Goal: Navigation & Orientation: Find specific page/section

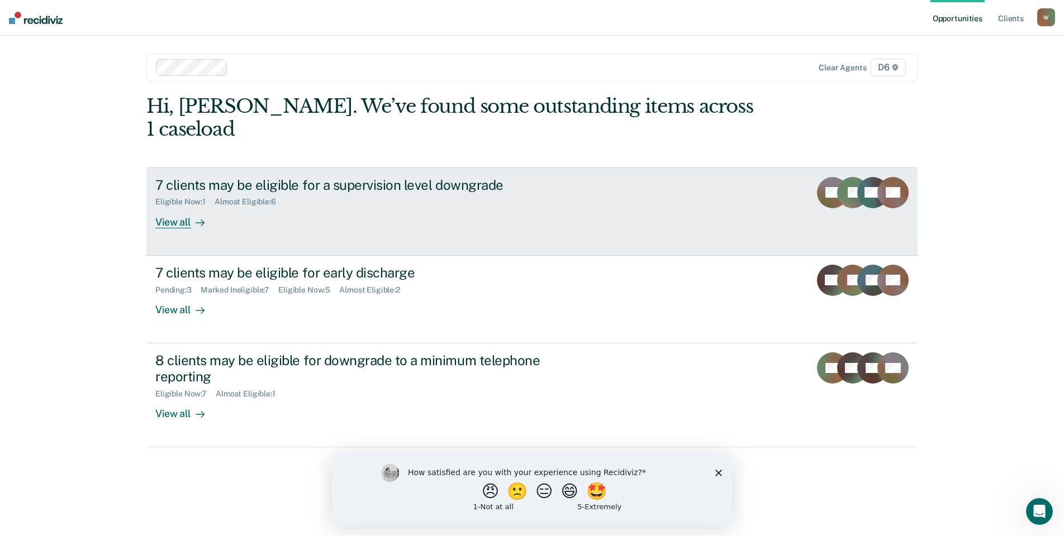
click at [168, 207] on div "View all" at bounding box center [186, 218] width 63 height 22
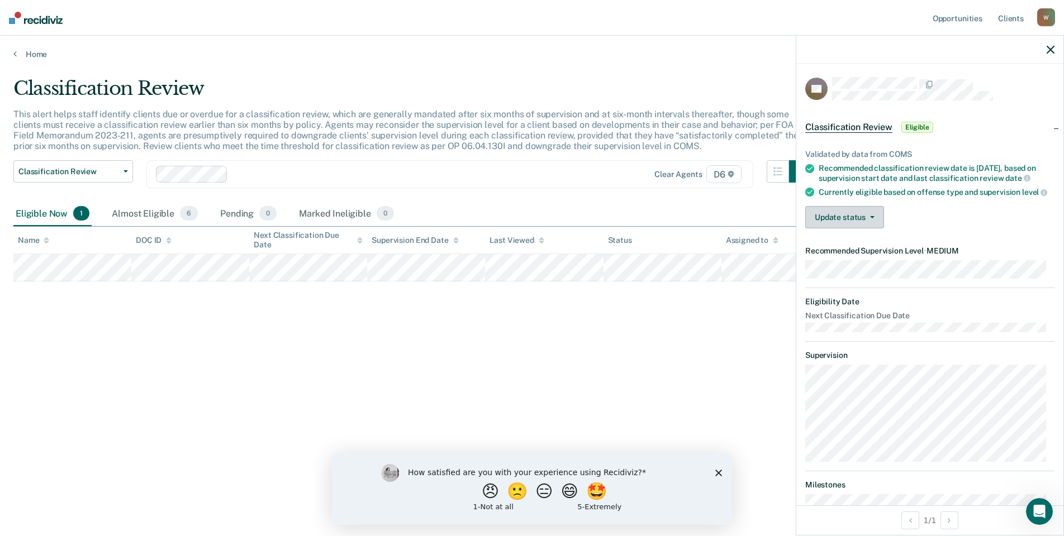
click at [844, 228] on button "Update status" at bounding box center [844, 217] width 79 height 22
click at [846, 228] on button "Update status" at bounding box center [844, 217] width 79 height 22
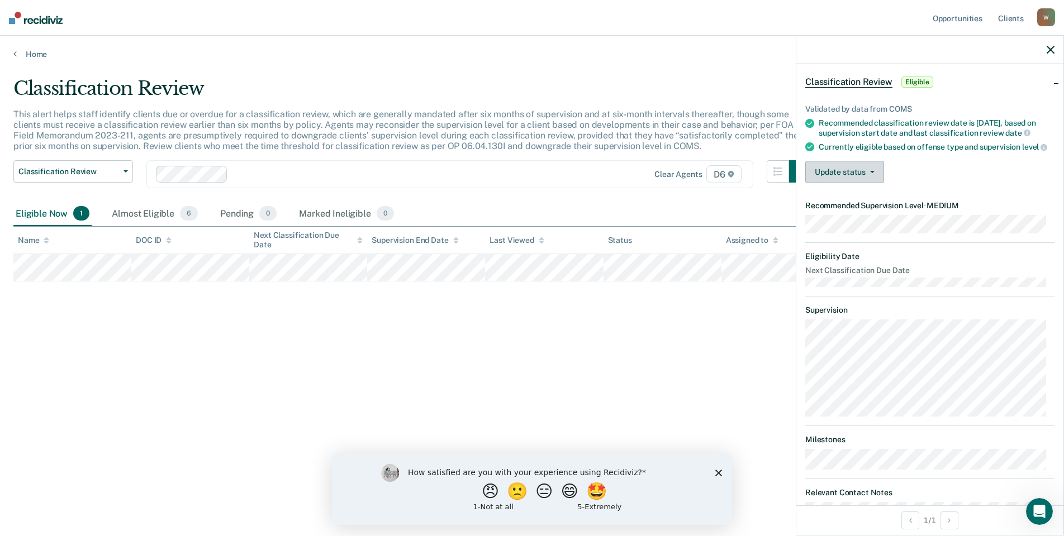
scroll to position [91, 0]
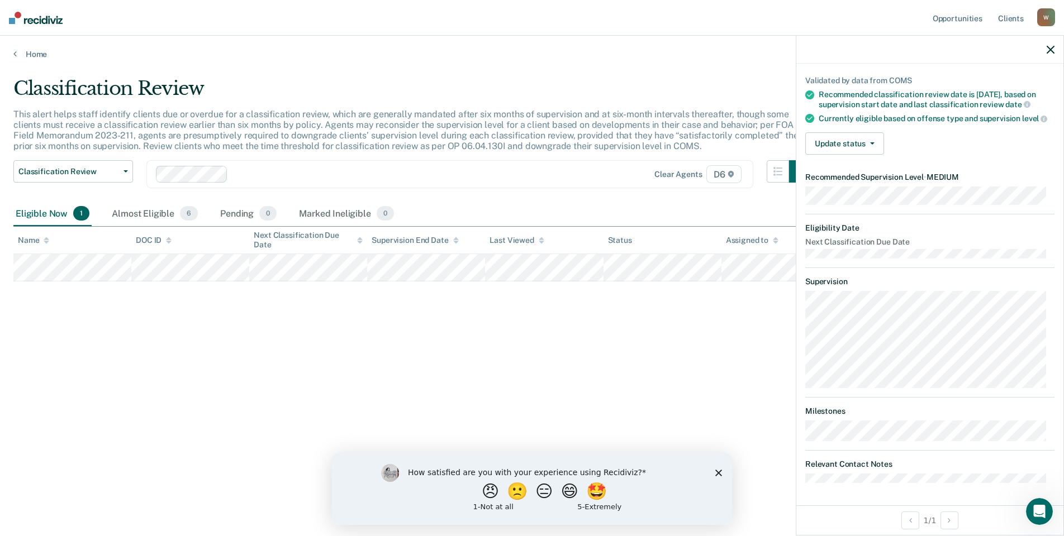
click at [1049, 53] on icon "button" at bounding box center [1050, 50] width 8 height 8
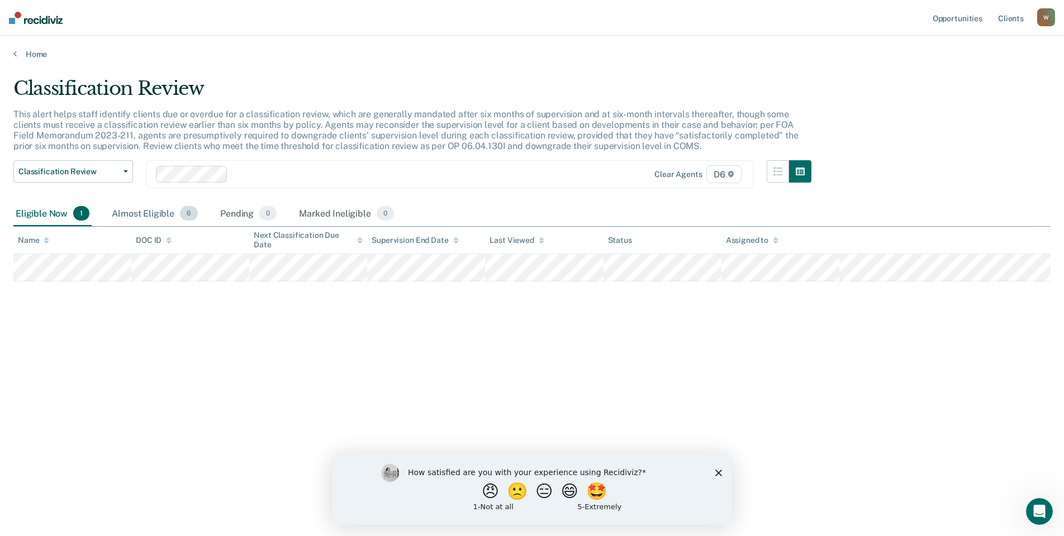
click at [158, 216] on div "Almost Eligible 6" at bounding box center [154, 214] width 90 height 25
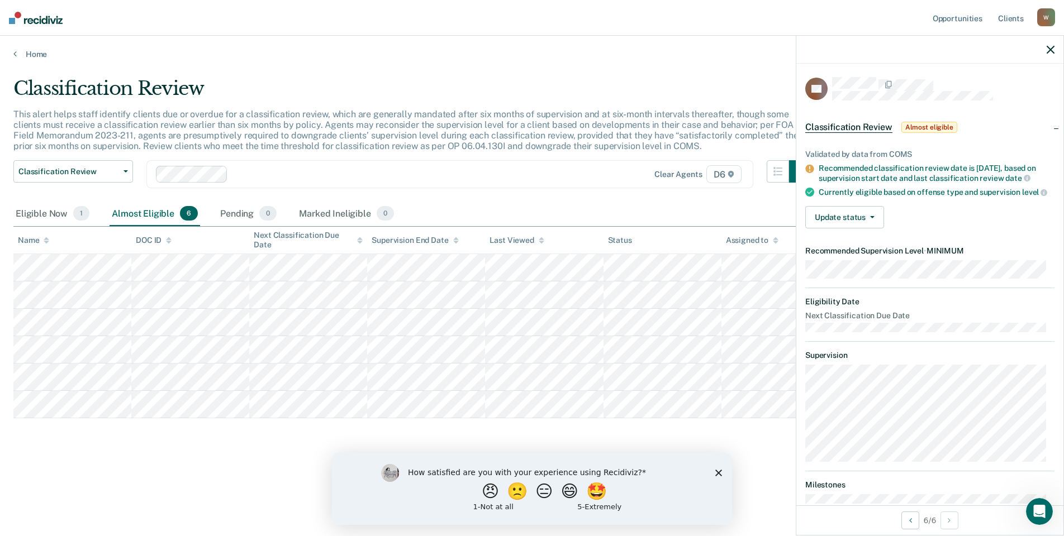
click at [1055, 49] on div at bounding box center [929, 50] width 267 height 28
click at [1047, 53] on icon "button" at bounding box center [1050, 50] width 8 height 8
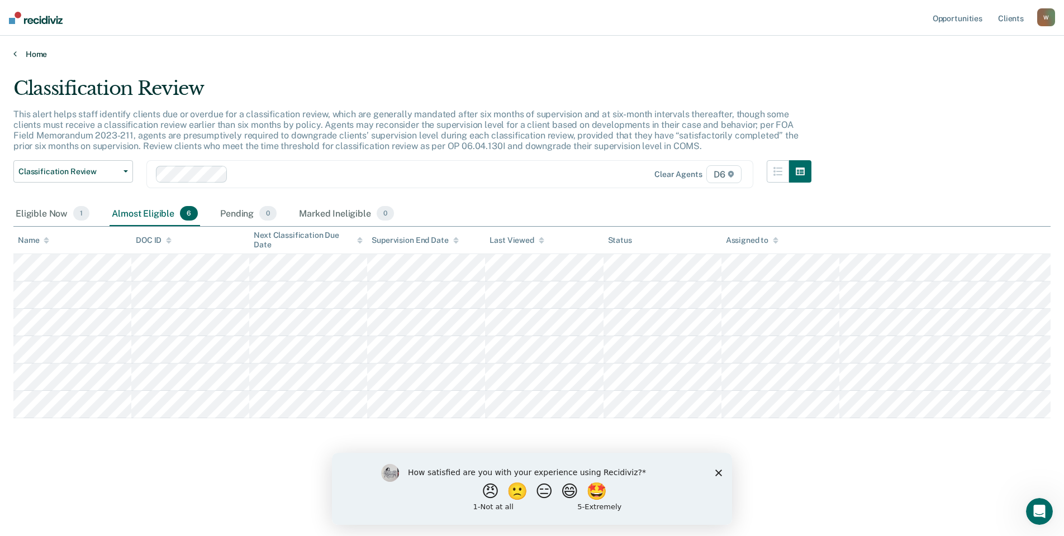
click at [20, 55] on link "Home" at bounding box center [531, 54] width 1037 height 10
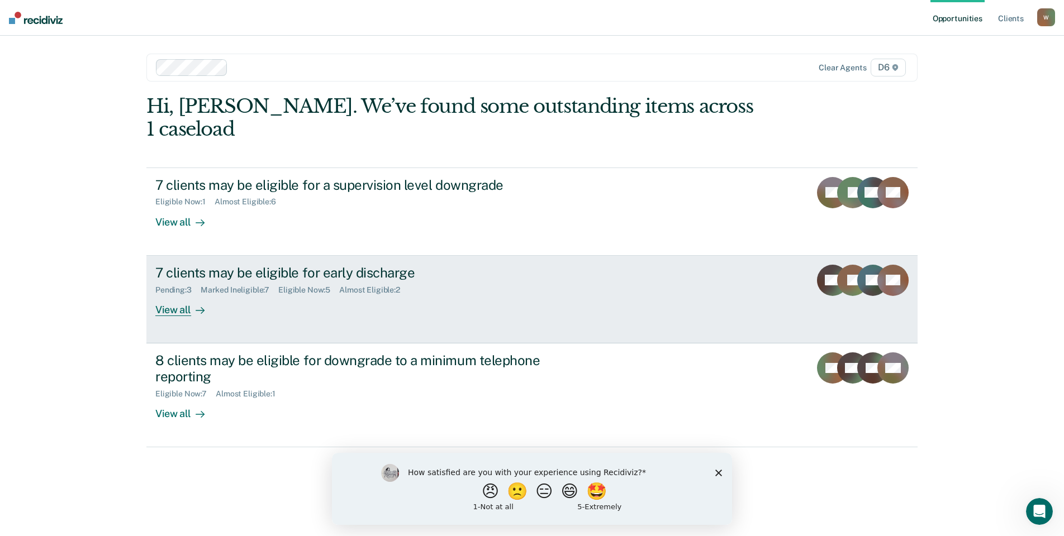
click at [170, 294] on div "View all" at bounding box center [186, 305] width 63 height 22
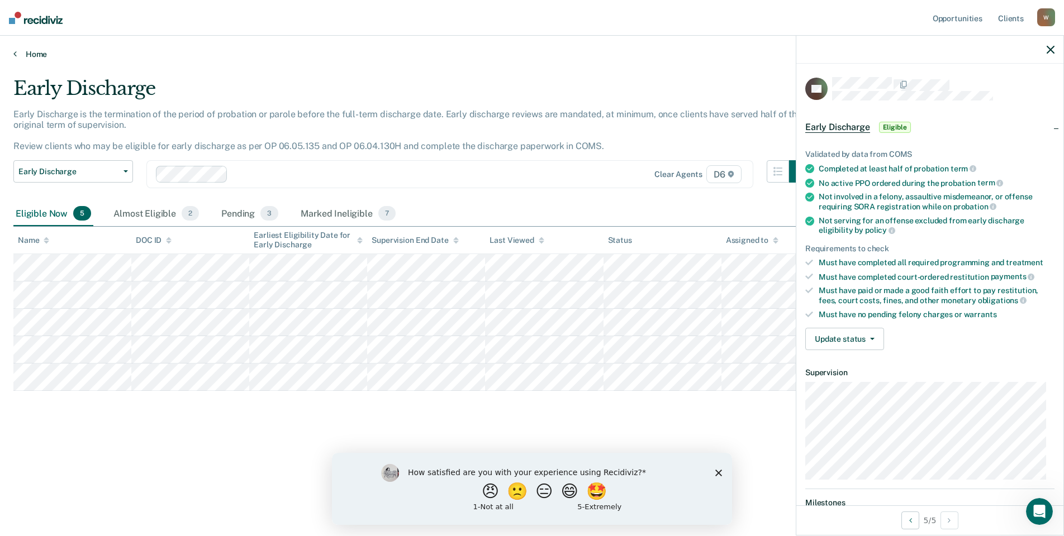
click at [40, 58] on link "Home" at bounding box center [531, 54] width 1037 height 10
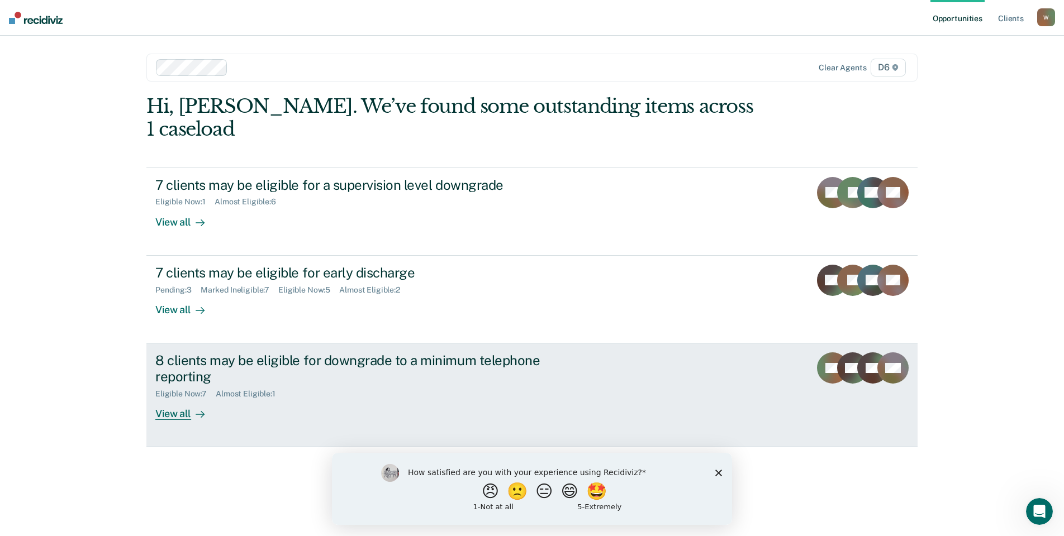
click at [182, 398] on div "View all" at bounding box center [186, 409] width 63 height 22
